Goal: Find specific page/section: Find specific page/section

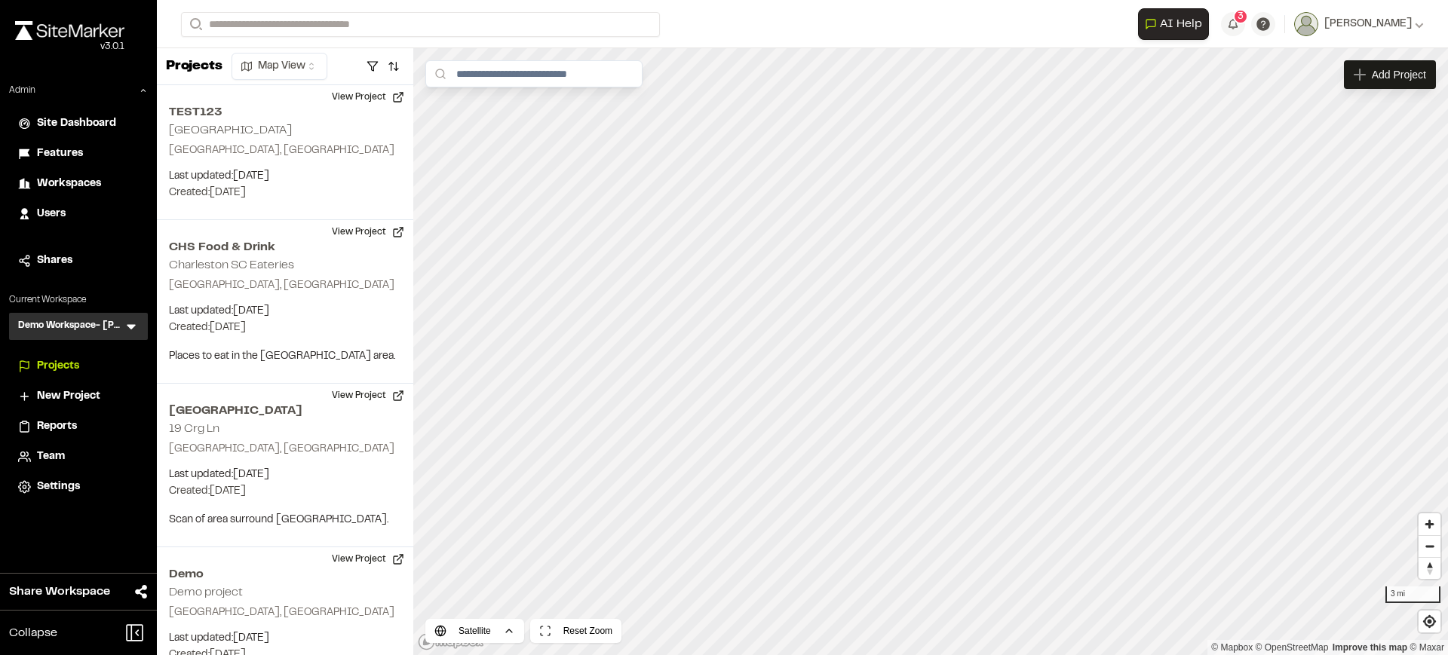
click at [136, 326] on icon at bounding box center [131, 326] width 15 height 15
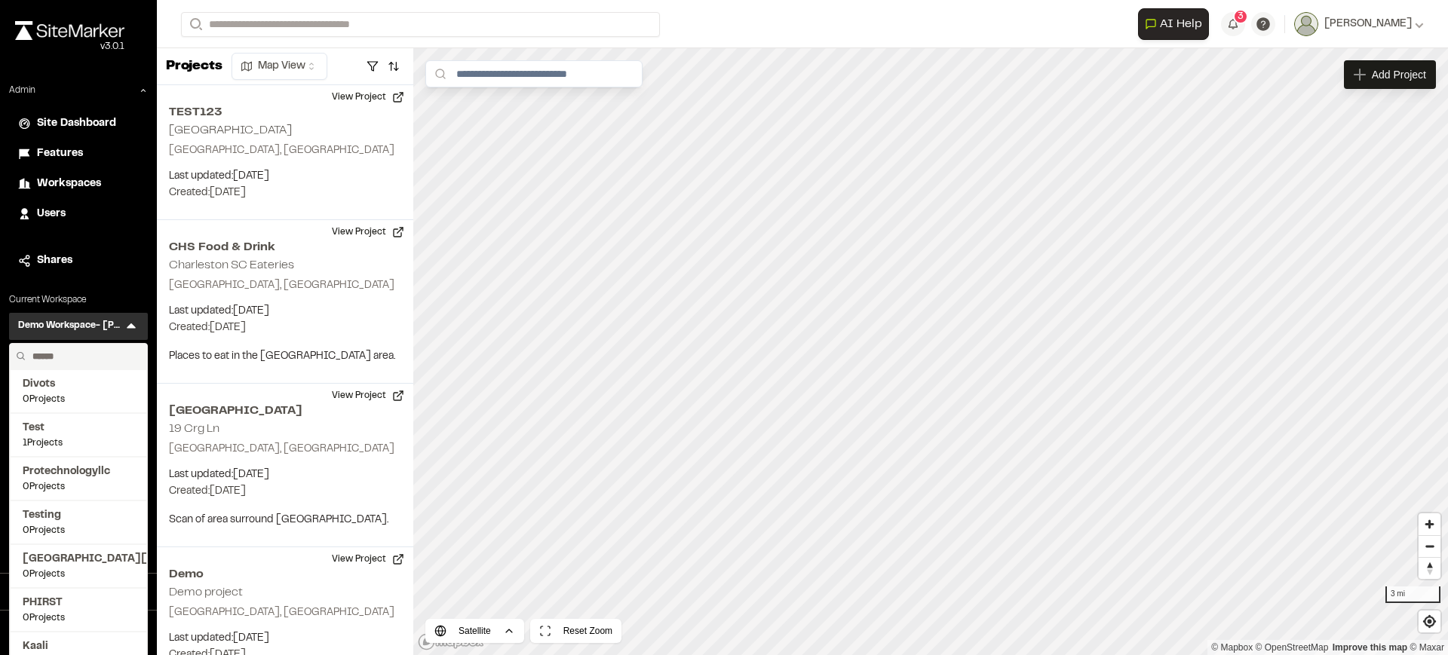
click at [103, 352] on input "text" at bounding box center [83, 357] width 115 height 26
type input "*******"
click at [87, 385] on span "[PERSON_NAME] Bros." at bounding box center [79, 384] width 112 height 17
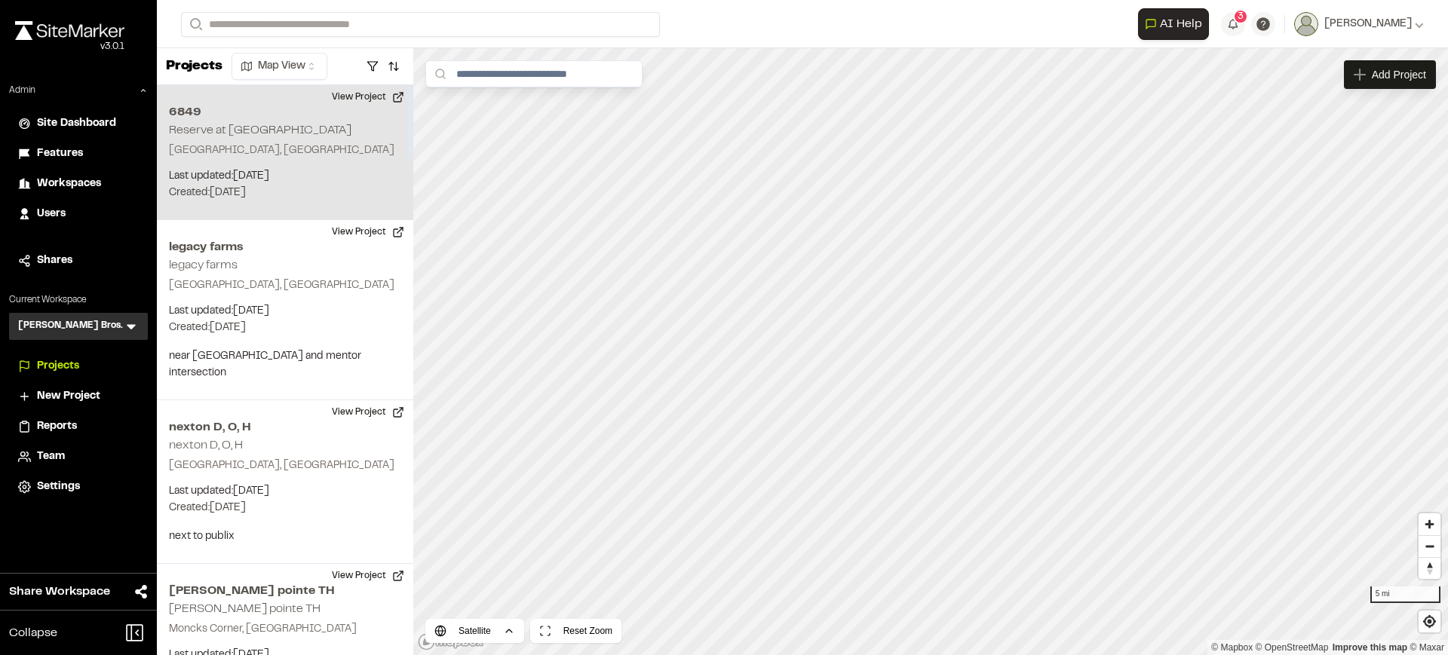
click at [318, 149] on p "[GEOGRAPHIC_DATA], [GEOGRAPHIC_DATA]" at bounding box center [285, 151] width 232 height 17
click at [927, 326] on div "6849 Reserve at Legacy Farms" at bounding box center [930, 326] width 189 height 17
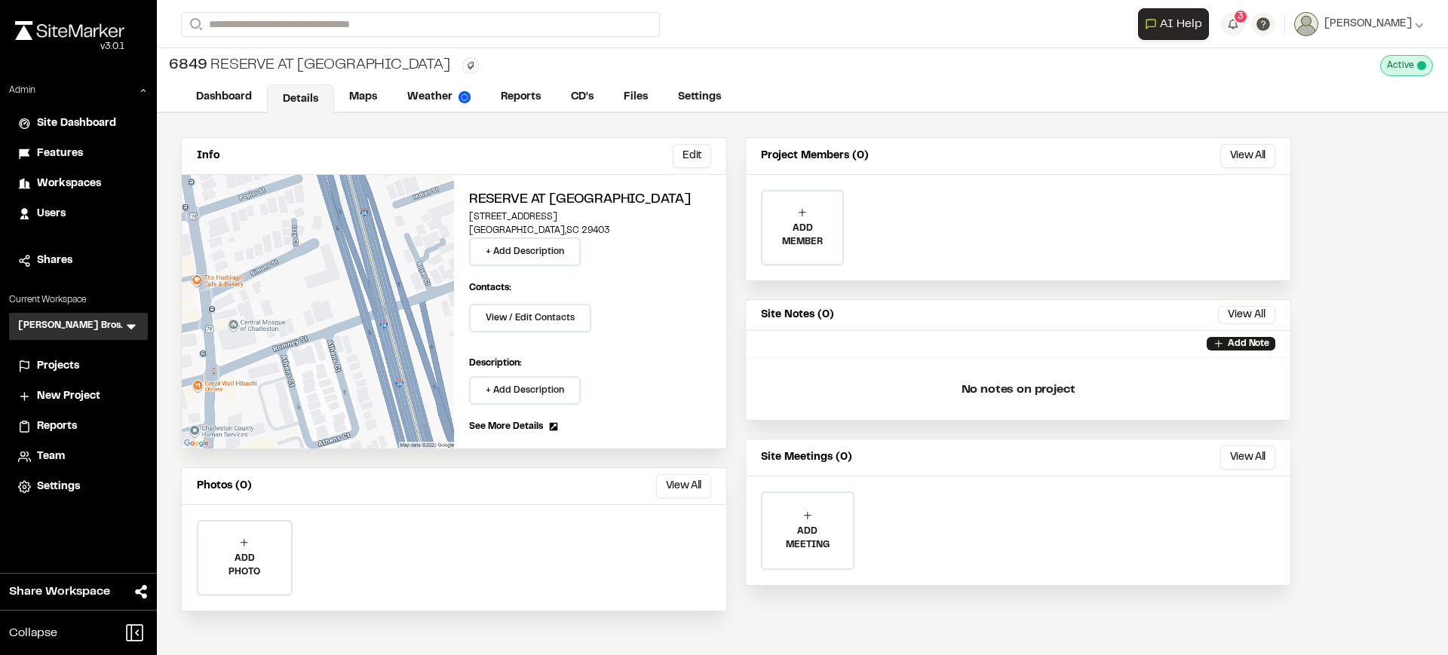
click at [75, 431] on span "Reports" at bounding box center [57, 426] width 40 height 17
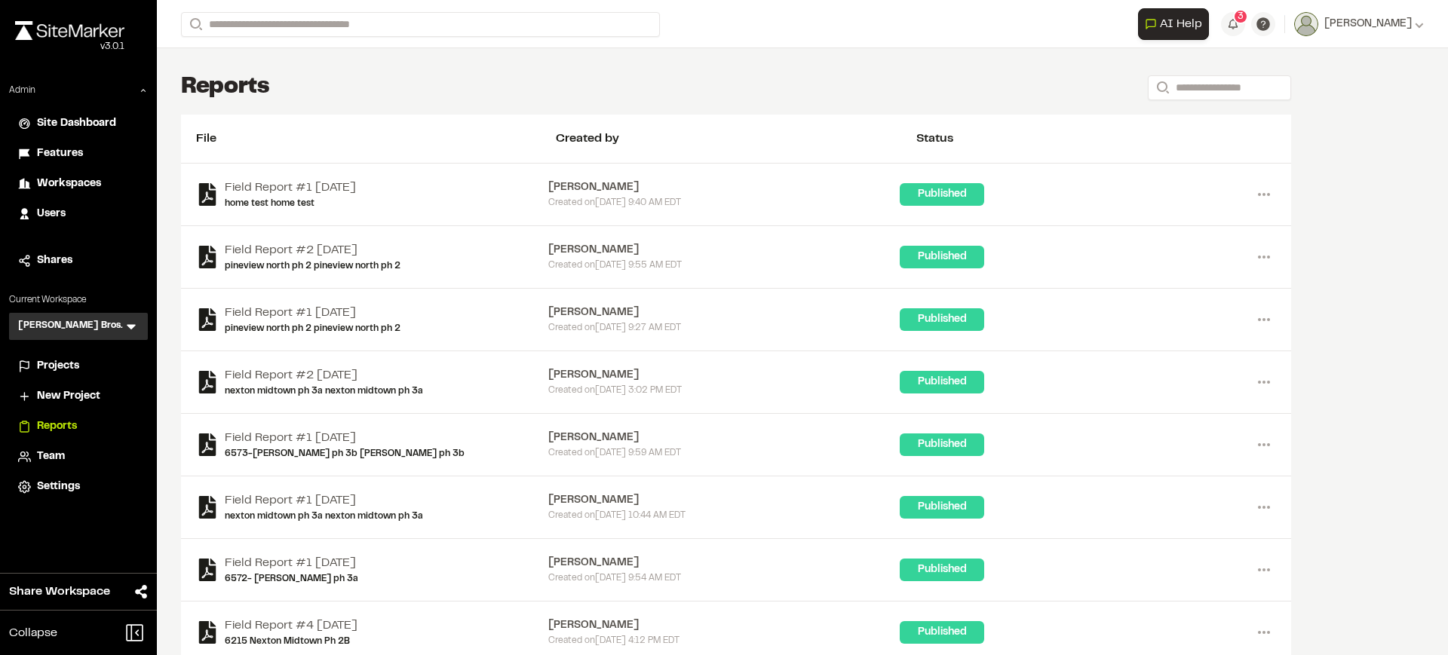
click at [100, 361] on div "Projects" at bounding box center [88, 366] width 102 height 17
